Goal: Task Accomplishment & Management: Complete application form

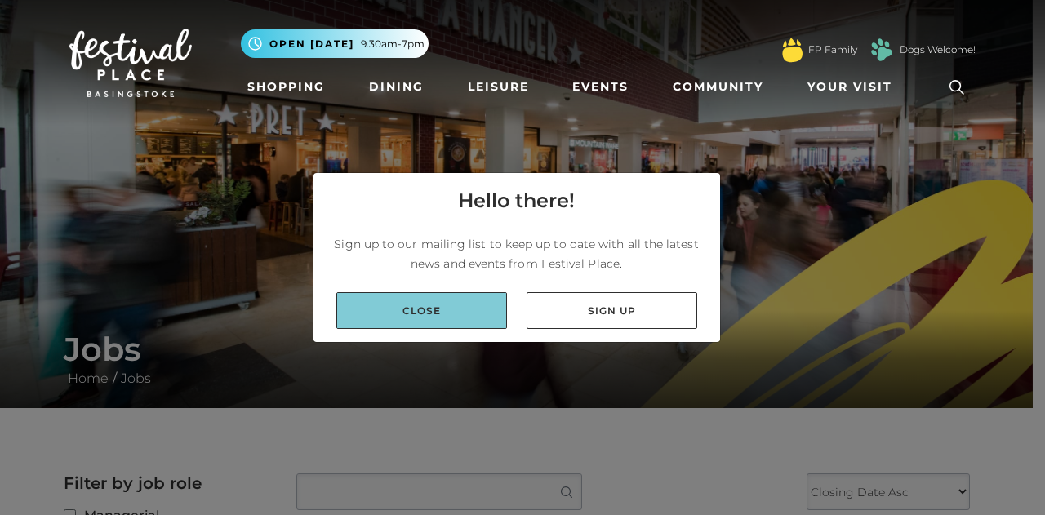
click at [465, 304] on link "Close" at bounding box center [421, 310] width 171 height 37
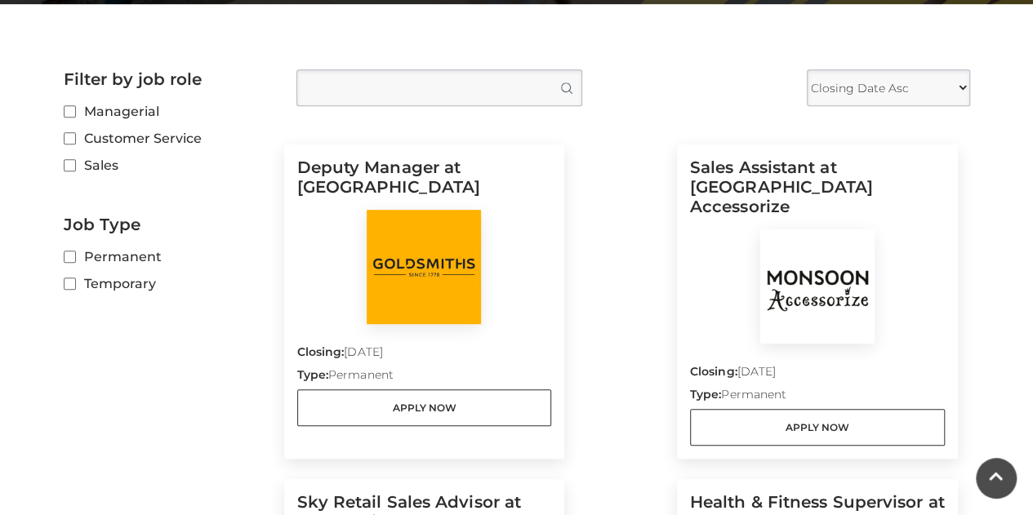
scroll to position [506, 0]
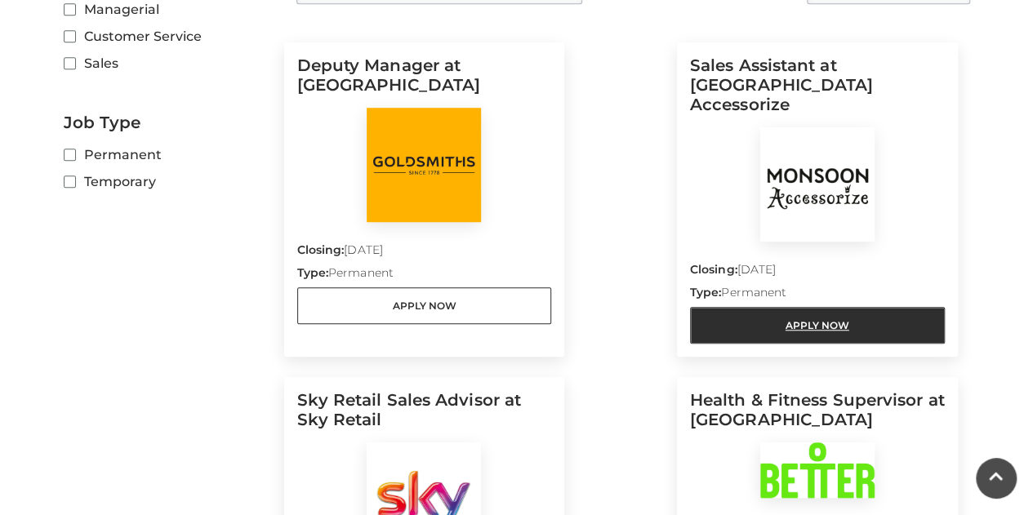
click at [839, 313] on link "Apply Now" at bounding box center [817, 325] width 255 height 37
click at [830, 307] on link "Apply Now" at bounding box center [817, 325] width 255 height 37
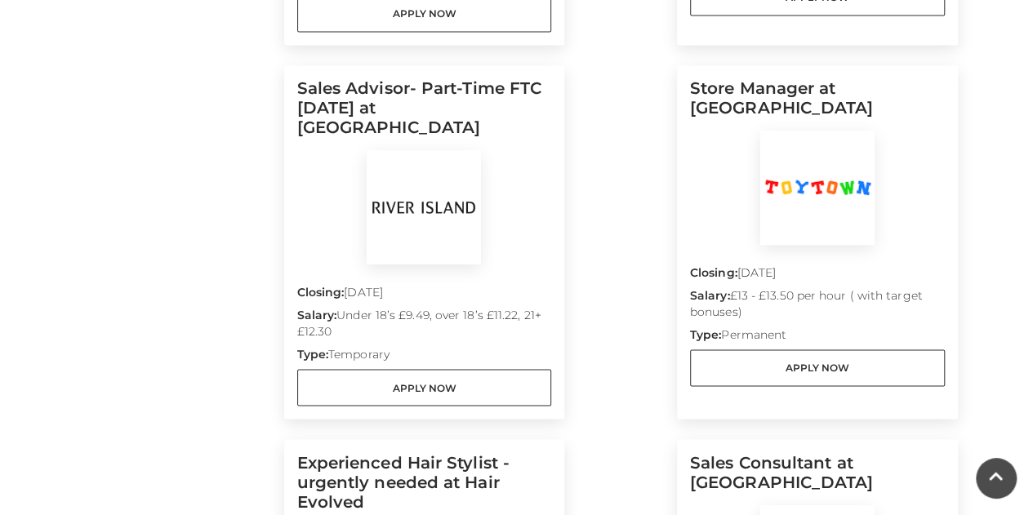
scroll to position [1206, 0]
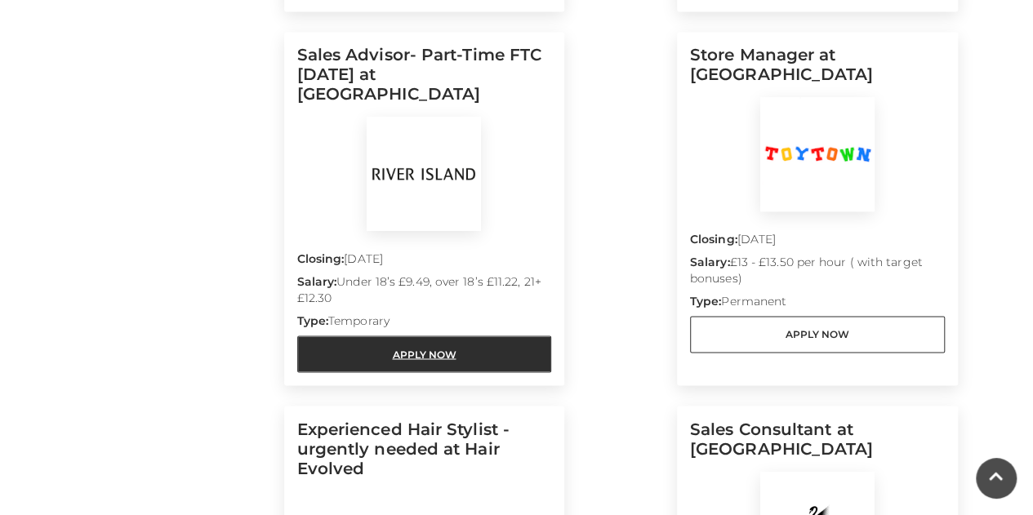
click at [446, 336] on link "Apply Now" at bounding box center [424, 354] width 255 height 37
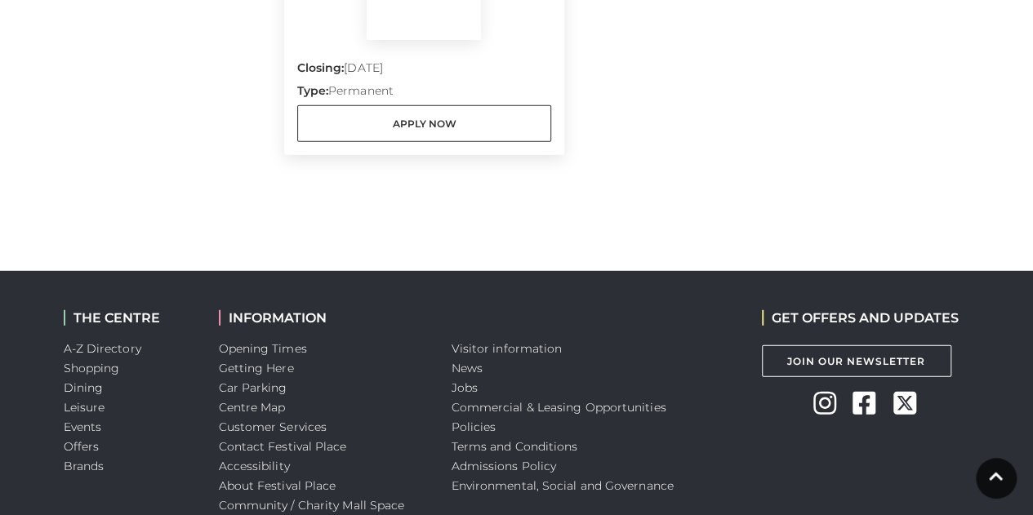
scroll to position [0, 0]
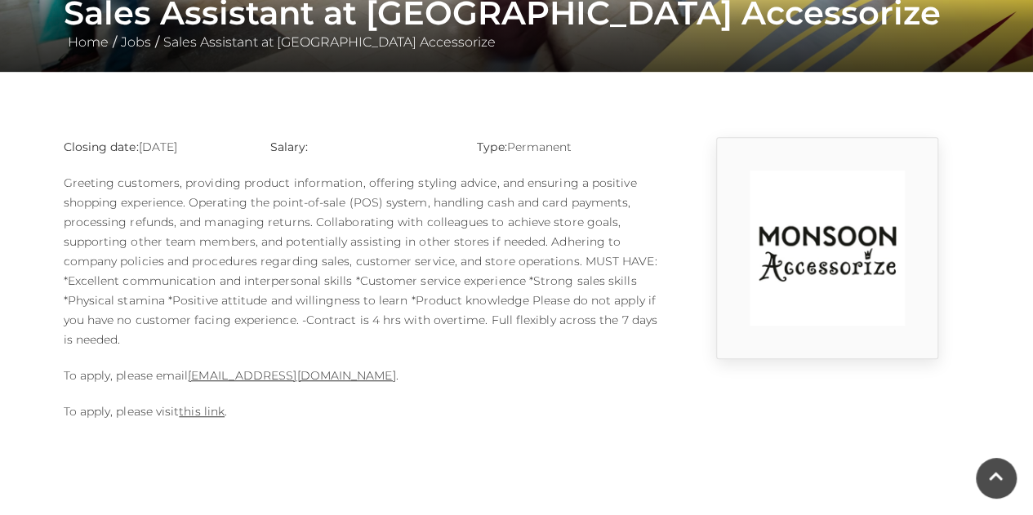
scroll to position [333, 0]
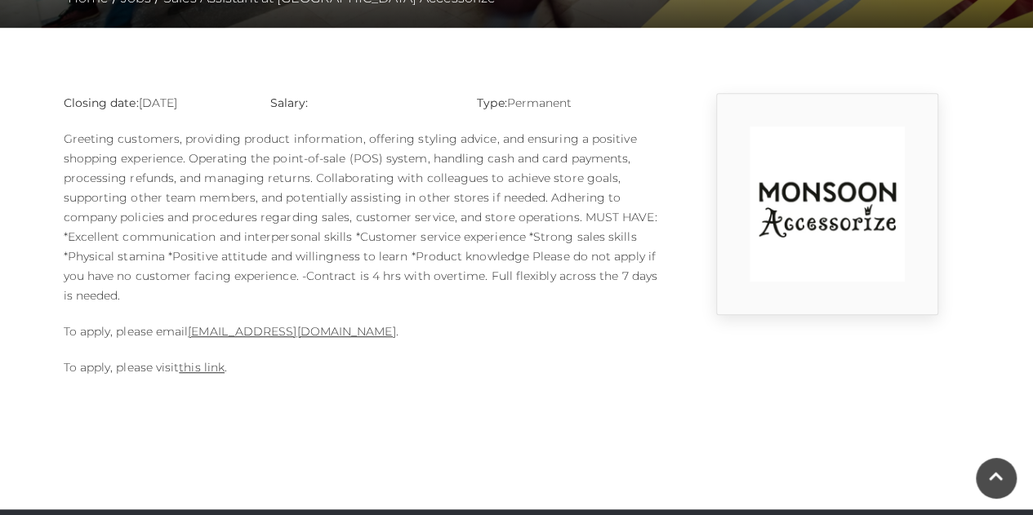
scroll to position [383, 0]
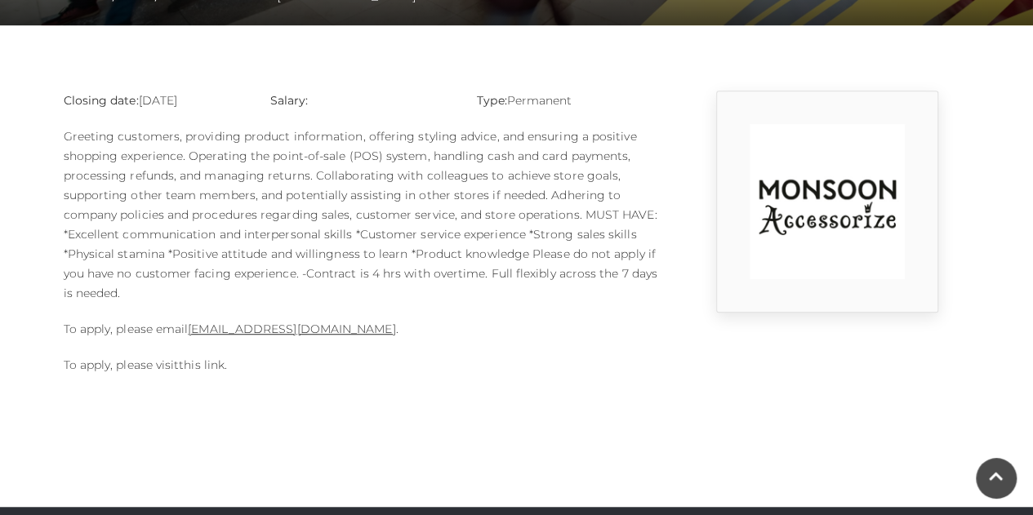
click at [207, 368] on link "this link" at bounding box center [202, 365] width 46 height 15
click at [198, 362] on link "this link" at bounding box center [202, 365] width 46 height 15
click at [318, 327] on link "1124m@monsoonmail.rms-metro.com" at bounding box center [291, 329] width 207 height 15
click at [197, 361] on link "this link" at bounding box center [202, 365] width 46 height 15
drag, startPoint x: 412, startPoint y: 331, endPoint x: 191, endPoint y: 324, distance: 220.6
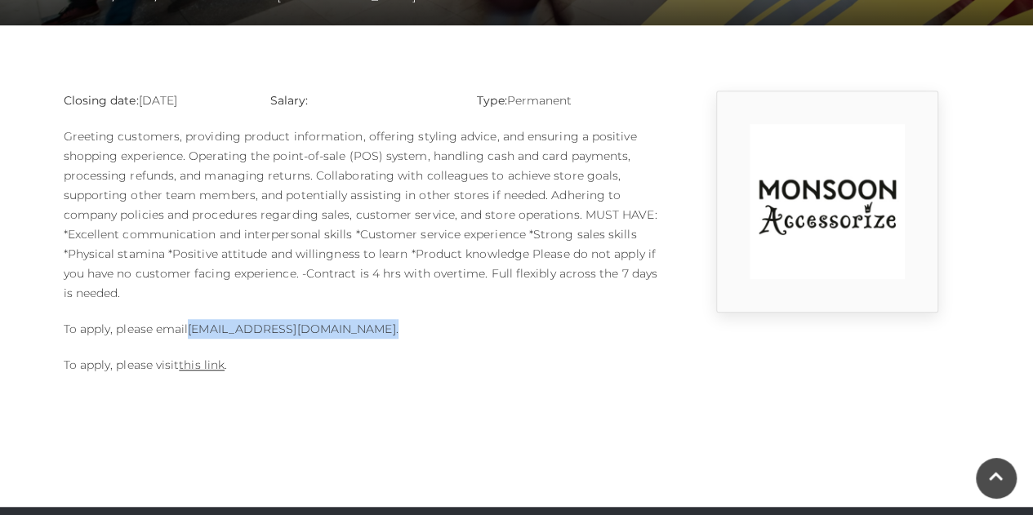
click at [191, 324] on p "To apply, please email 1124m@monsoonmail.rms-metro.com ." at bounding box center [362, 329] width 596 height 20
copy p "1124m@monsoonmail.rms-metro.com ."
click at [642, 398] on body "Skip to Navigation Skip to Content Toggle navigation .st5{fill:none;stroke:#FFF…" at bounding box center [516, 246] width 1033 height 1259
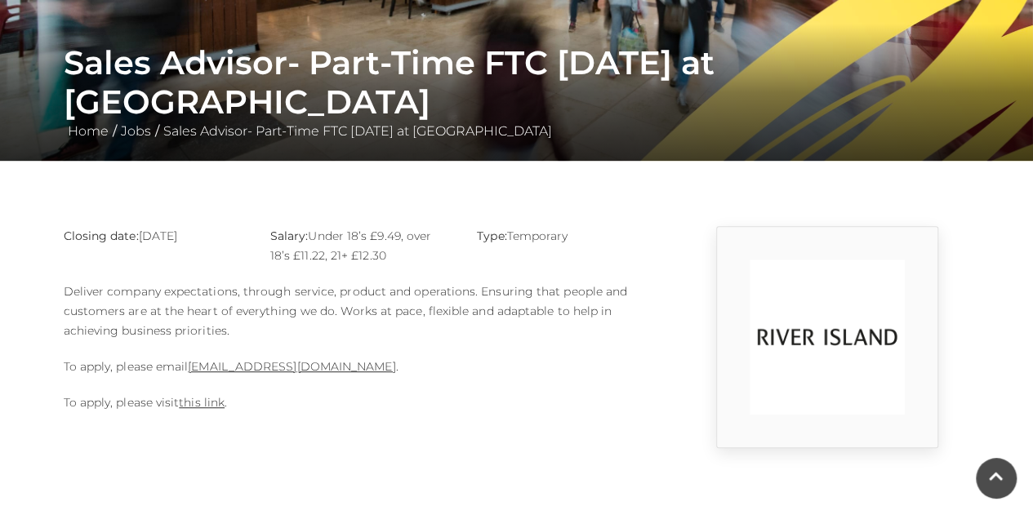
scroll to position [275, 0]
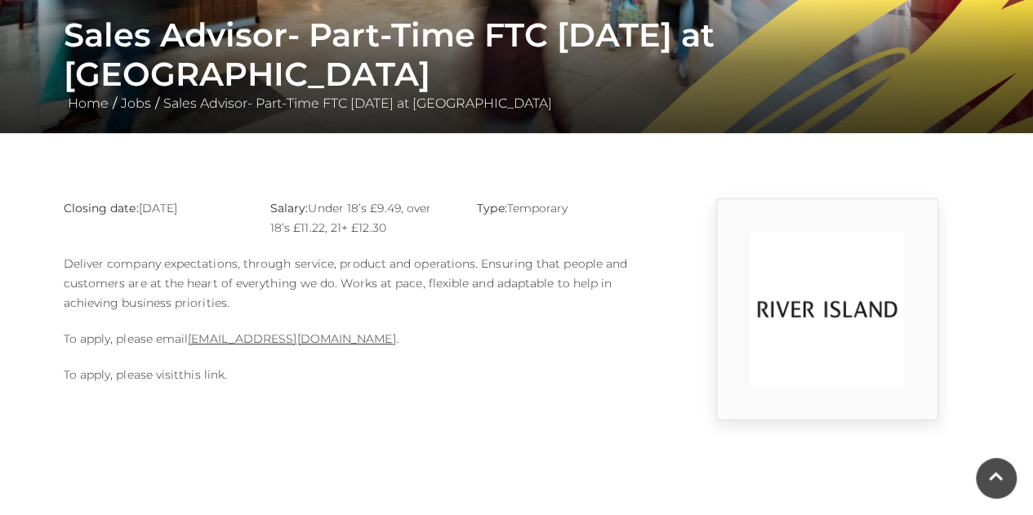
click at [209, 375] on link "this link" at bounding box center [202, 374] width 46 height 15
